Goal: Complete application form

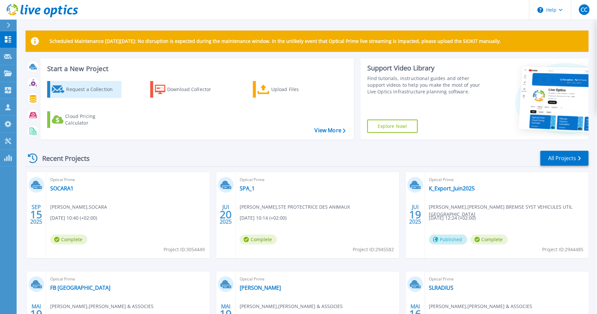
click at [82, 89] on div "Request a Collection" at bounding box center [92, 89] width 53 height 13
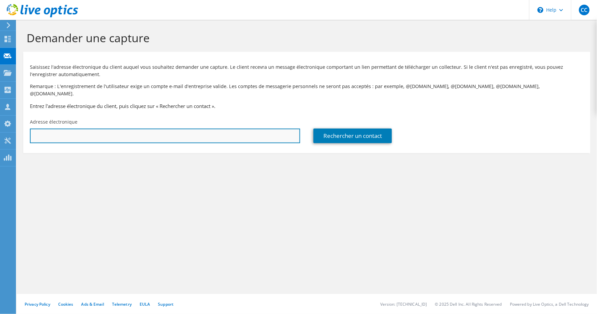
click at [73, 131] on input "text" at bounding box center [165, 136] width 270 height 15
paste input "[EMAIL_ADDRESS][DOMAIN_NAME]"
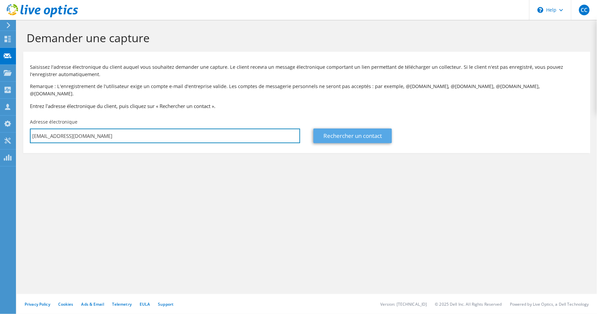
type input "ext-laurent.perrier@svr.com"
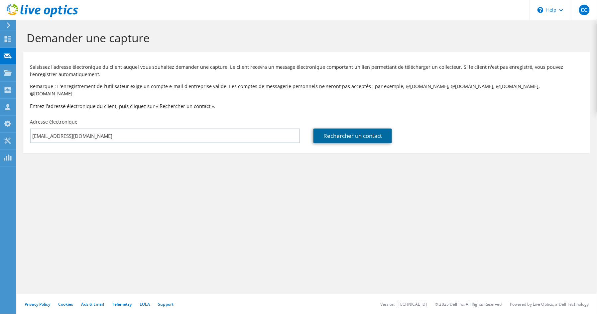
click at [347, 129] on link "Rechercher un contact" at bounding box center [352, 136] width 78 height 15
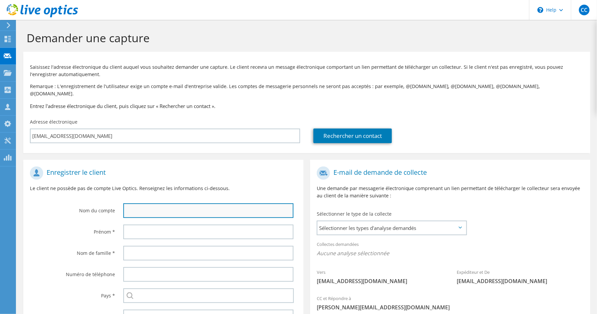
click at [168, 205] on input "text" at bounding box center [208, 210] width 170 height 15
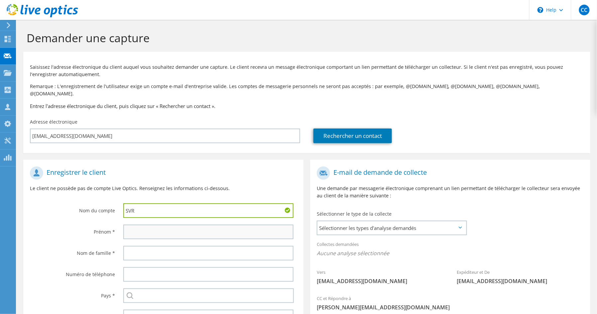
type input "SVR"
click at [149, 226] on input "text" at bounding box center [208, 232] width 170 height 15
type input "Laurent"
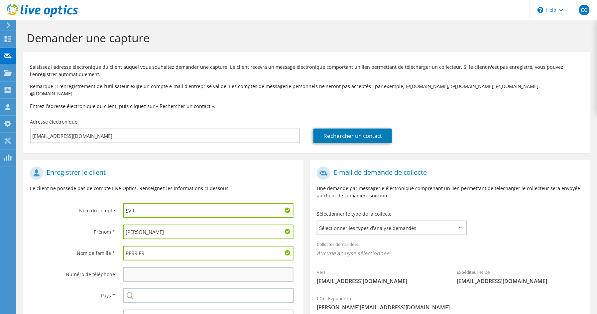
type input "PERRIER"
click at [146, 268] on input "text" at bounding box center [208, 274] width 170 height 15
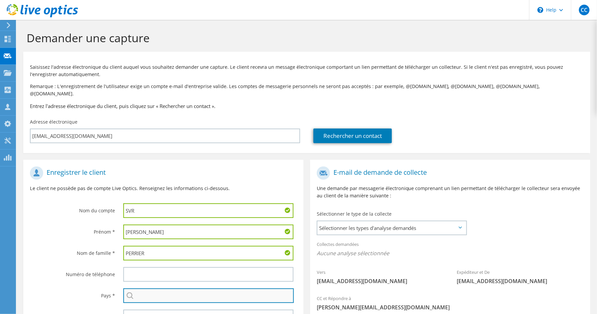
click at [150, 290] on input "text" at bounding box center [208, 295] width 170 height 15
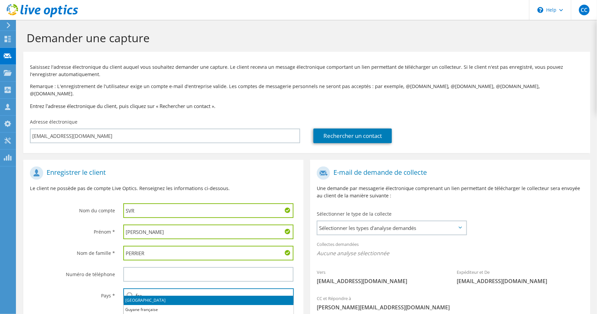
click at [151, 300] on li "[GEOGRAPHIC_DATA]" at bounding box center [209, 300] width 170 height 9
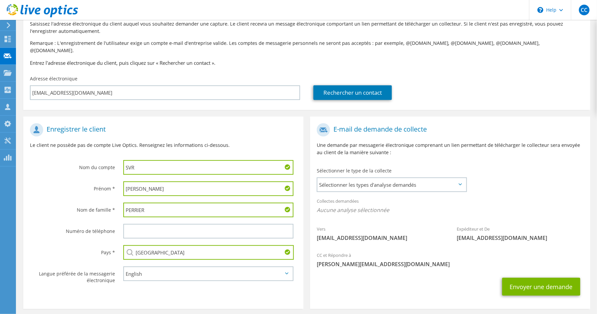
scroll to position [48, 0]
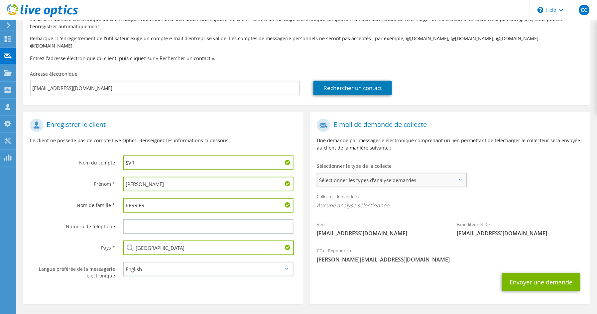
type input "[GEOGRAPHIC_DATA]"
click at [342, 173] on span "Sélectionner les types d'analyse demandés" at bounding box center [391, 179] width 149 height 13
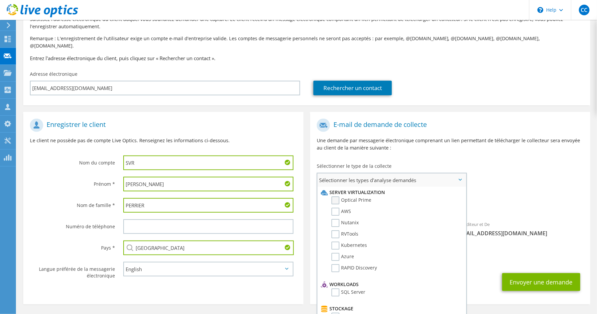
click at [336, 196] on label "Optical Prime" at bounding box center [351, 200] width 40 height 8
click at [0, 0] on input "Optical Prime" at bounding box center [0, 0] width 0 height 0
click at [498, 177] on div "Vers ext-laurent.perrier@svr.com Expéditeur et De liveoptics@liveoptics.com" at bounding box center [450, 180] width 280 height 130
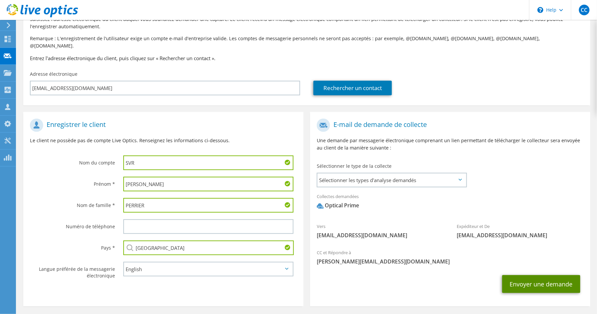
click at [517, 278] on button "Envoyer une demande" at bounding box center [541, 284] width 78 height 18
